Goal: Information Seeking & Learning: Find specific fact

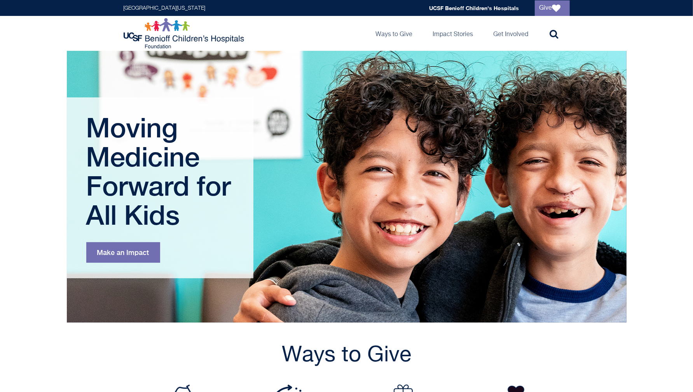
click at [554, 34] on icon at bounding box center [554, 33] width 9 height 9
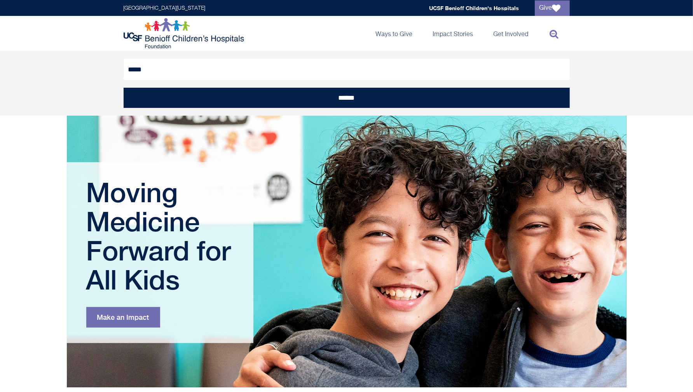
click at [124, 88] on input "******" at bounding box center [347, 98] width 446 height 20
type input "**********"
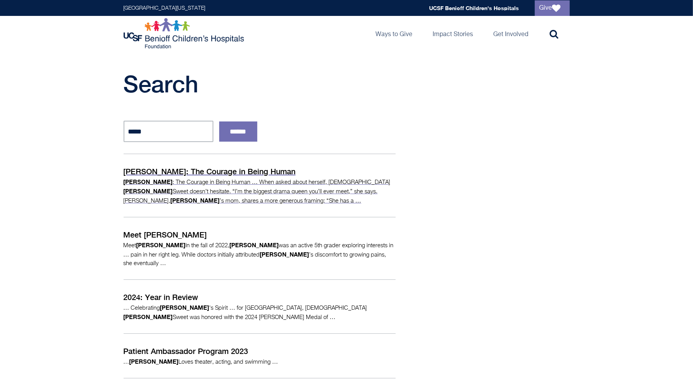
click at [184, 170] on p "Elena: The Courage in Being Human" at bounding box center [260, 172] width 272 height 12
